Goal: Find specific page/section: Find specific page/section

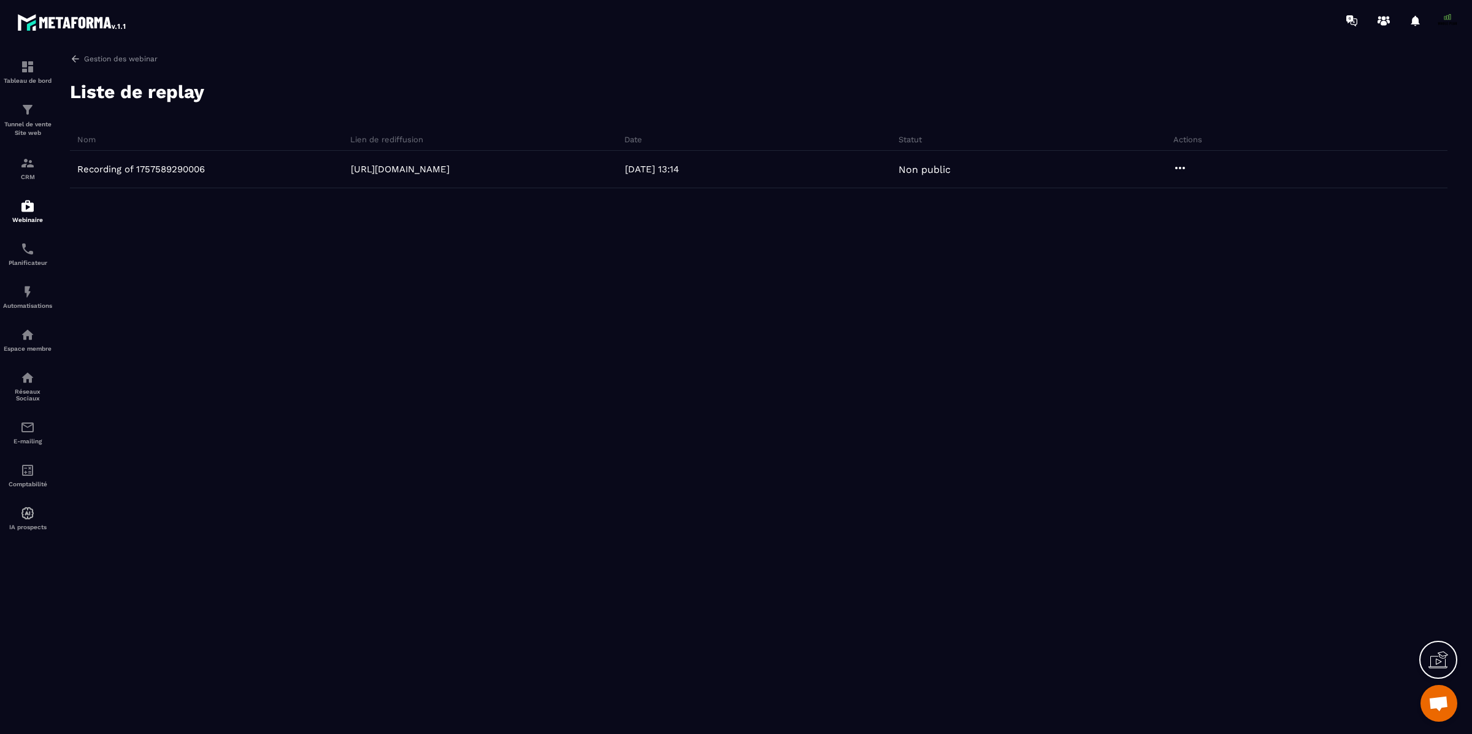
scroll to position [10278, 0]
click at [31, 167] on img at bounding box center [27, 163] width 15 height 15
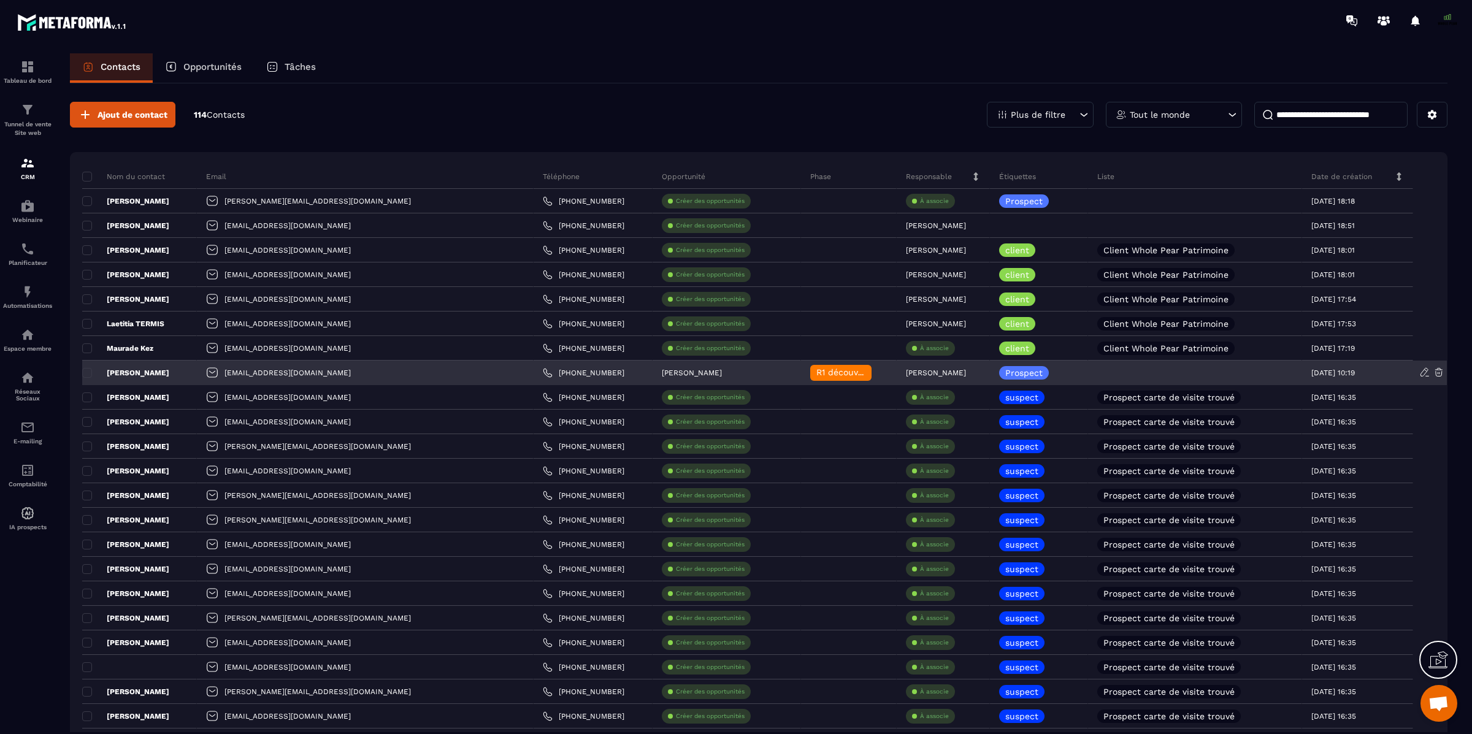
click at [135, 373] on p "[PERSON_NAME]" at bounding box center [125, 373] width 87 height 10
click at [140, 371] on p "[PERSON_NAME]" at bounding box center [125, 373] width 87 height 10
click at [180, 372] on div "[PERSON_NAME]" at bounding box center [139, 373] width 115 height 25
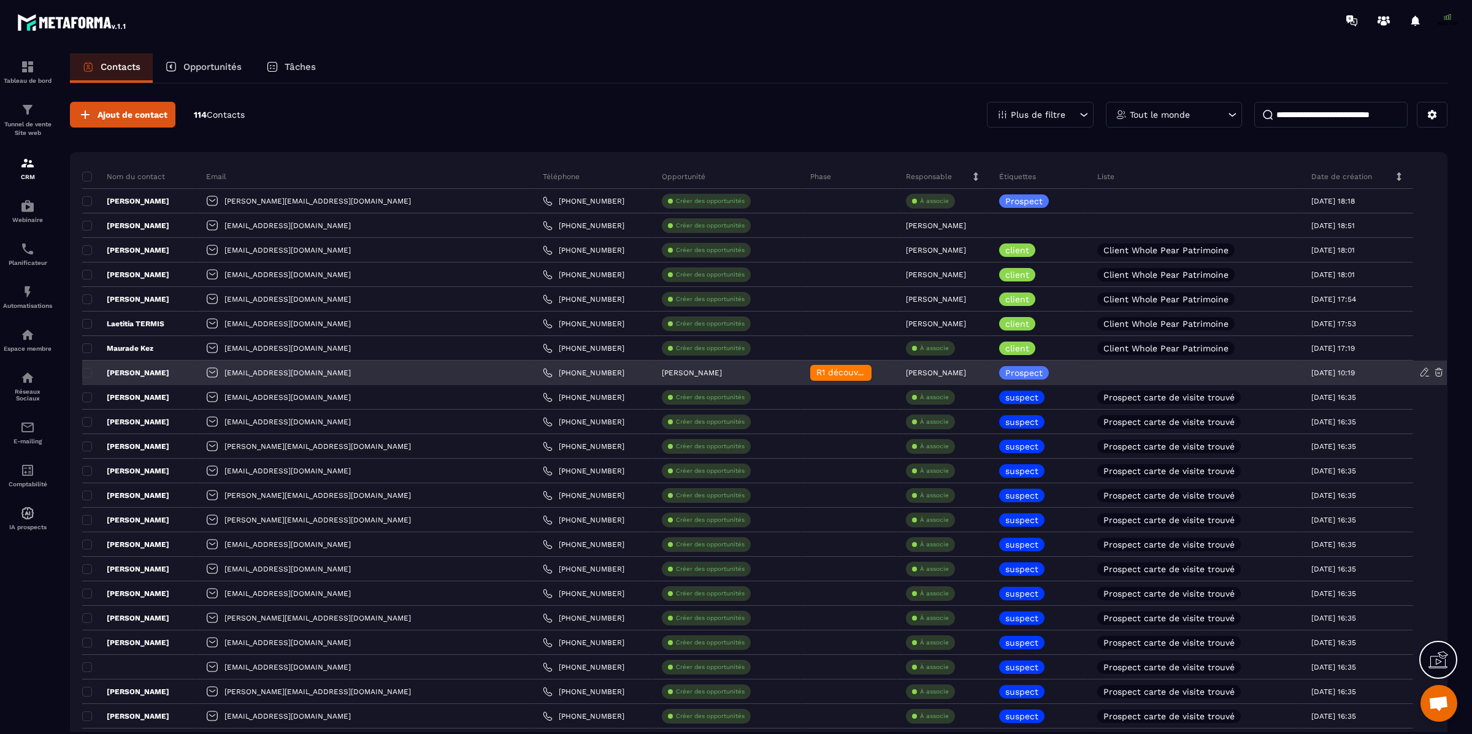
click at [180, 372] on div "[PERSON_NAME]" at bounding box center [139, 373] width 115 height 25
